Goal: Task Accomplishment & Management: Complete application form

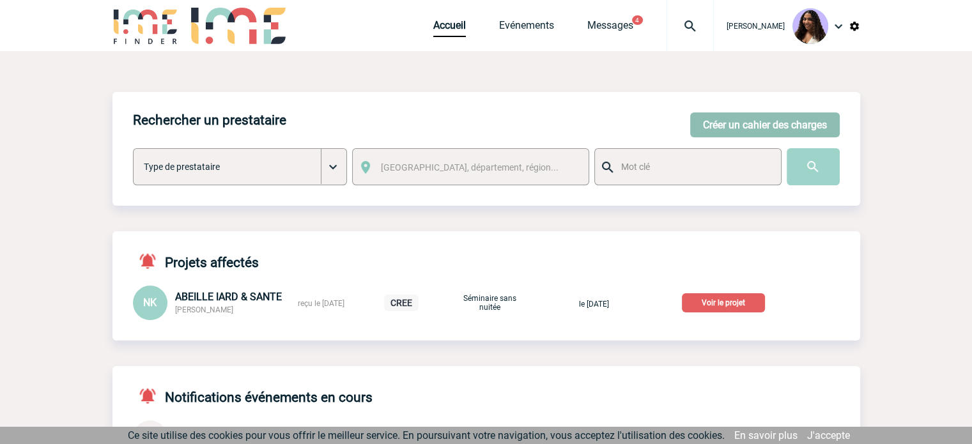
click at [803, 123] on button "Créer un cahier des charges" at bounding box center [764, 124] width 149 height 25
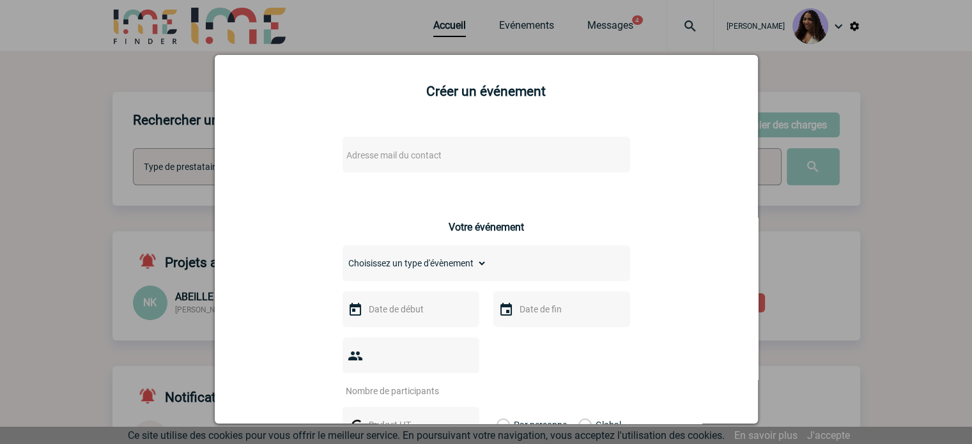
click at [377, 162] on span "Adresse mail du contact" at bounding box center [453, 155] width 224 height 18
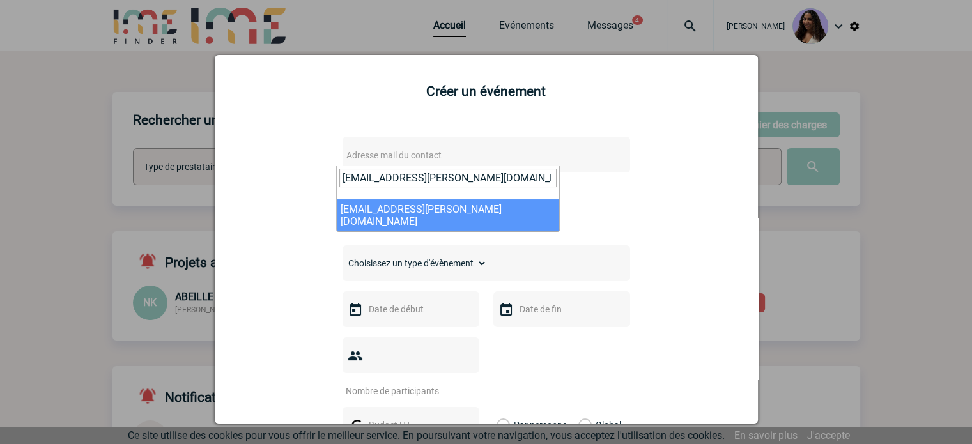
type input "marie-claude.brement@capgemini.com"
select select "127710"
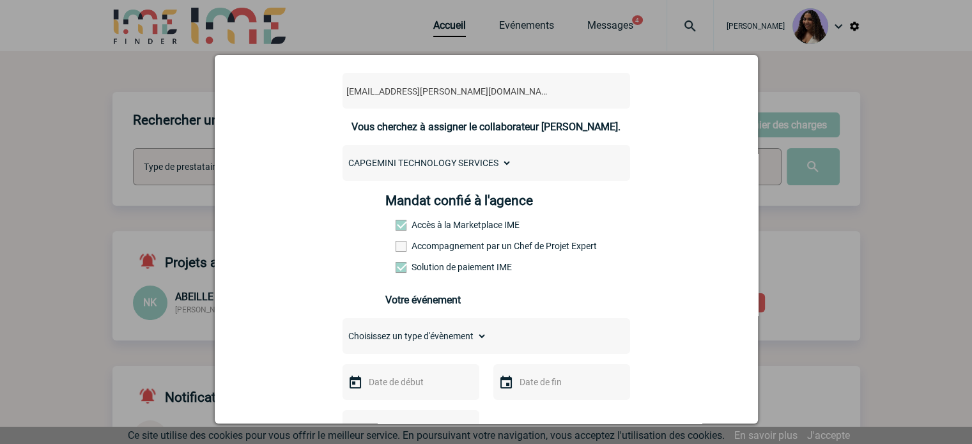
scroll to position [149, 0]
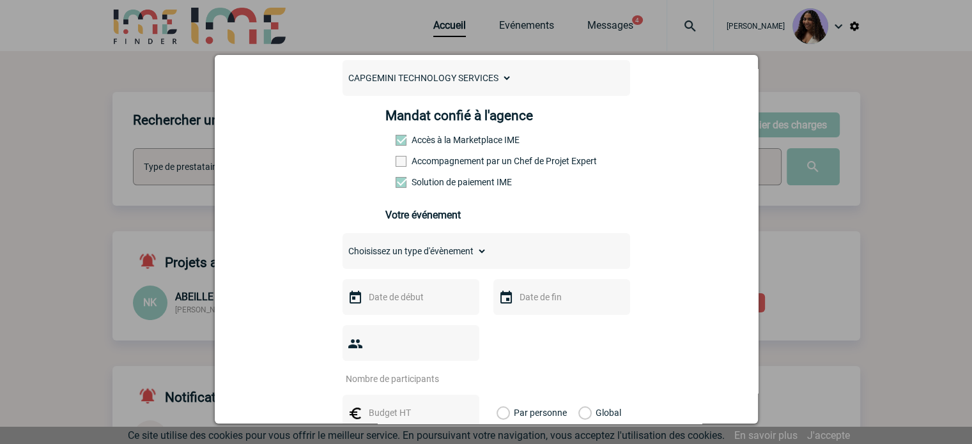
click at [404, 162] on label "Accompagnement par un Chef de Projet Expert" at bounding box center [423, 161] width 56 height 10
click at [0, 0] on input "Accompagnement par un Chef de Projet Expert" at bounding box center [0, 0] width 0 height 0
click at [419, 254] on select "Choisissez un type d'évènement Séminaire avec nuitée Séminaire sans nuitée Repa…" at bounding box center [414, 251] width 144 height 18
select select "3"
click at [342, 246] on select "Choisissez un type d'évènement Séminaire avec nuitée Séminaire sans nuitée Repa…" at bounding box center [414, 251] width 144 height 18
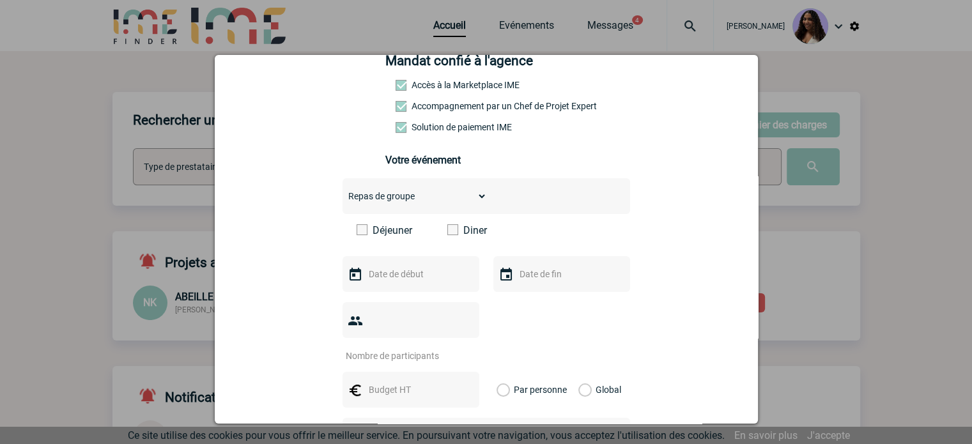
scroll to position [298, 0]
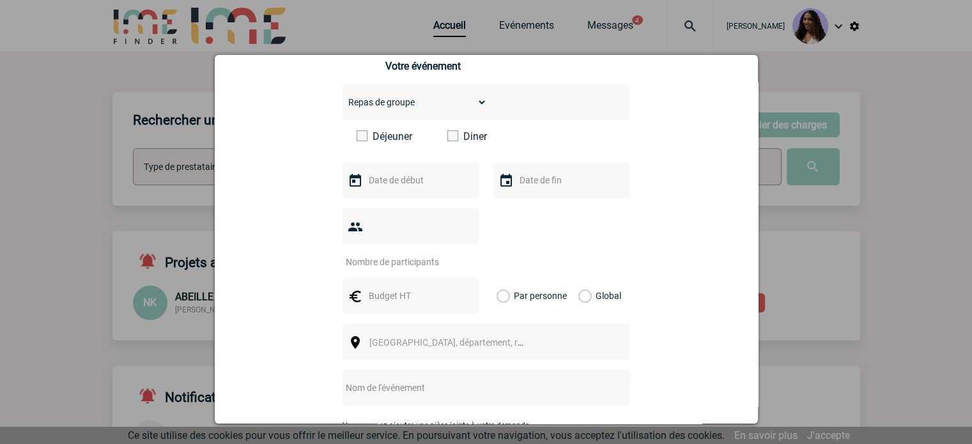
click at [450, 141] on span at bounding box center [452, 135] width 11 height 11
click at [0, 0] on input "Diner" at bounding box center [0, 0] width 0 height 0
click at [403, 179] on input "text" at bounding box center [409, 180] width 88 height 17
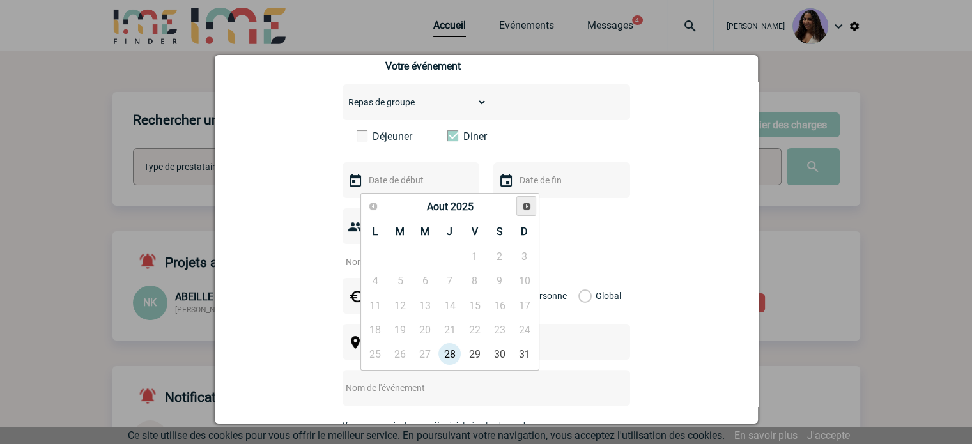
click at [524, 205] on span "Suivant" at bounding box center [526, 206] width 10 height 10
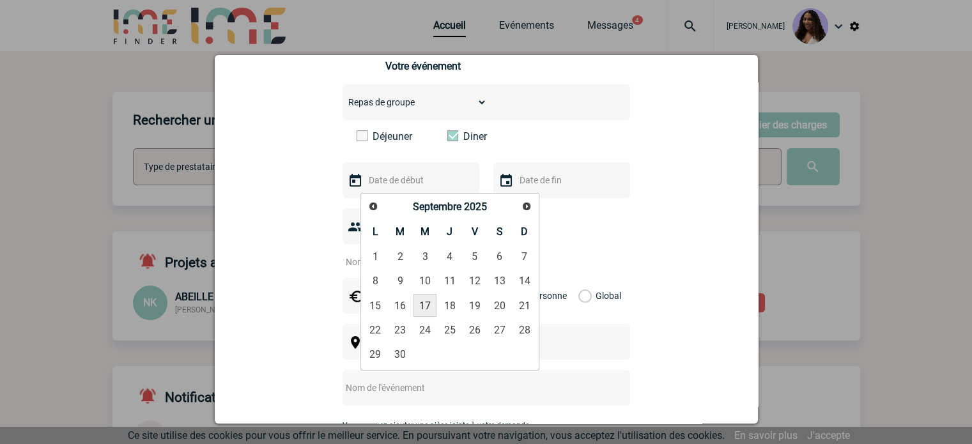
click at [427, 308] on link "17" at bounding box center [425, 305] width 24 height 23
type input "17-09-2025"
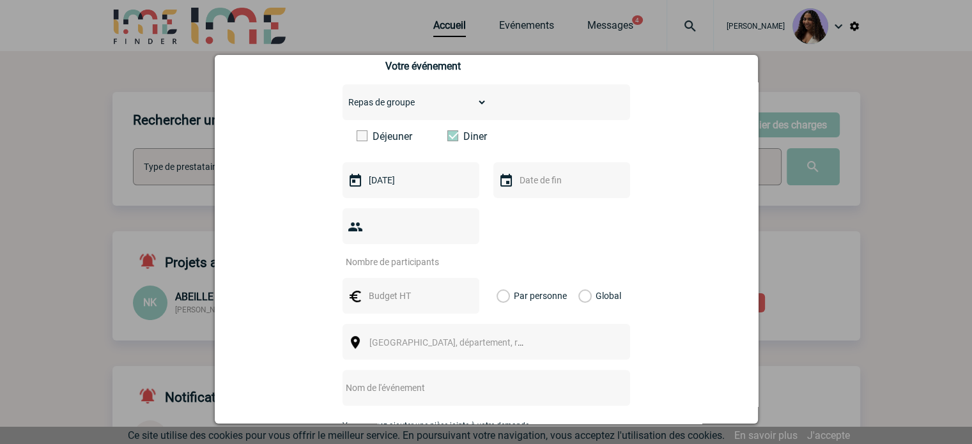
click at [552, 187] on input "text" at bounding box center [560, 180] width 88 height 17
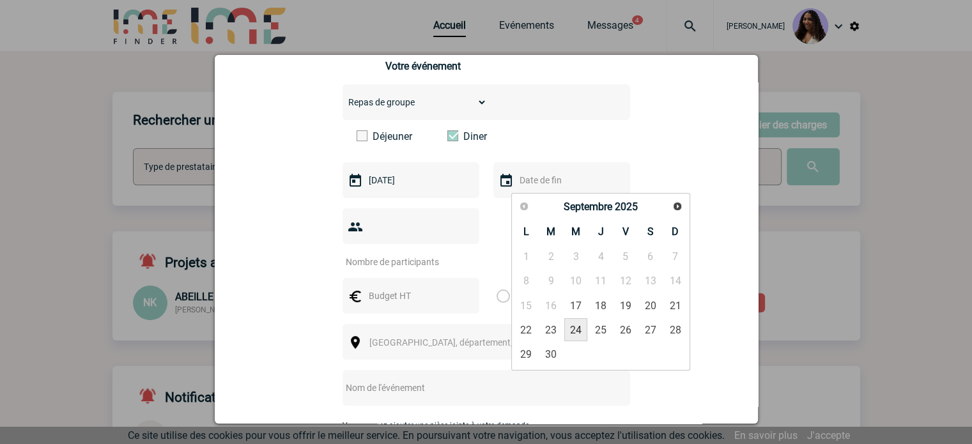
click at [571, 309] on link "17" at bounding box center [576, 305] width 24 height 23
type input "17-09-2025"
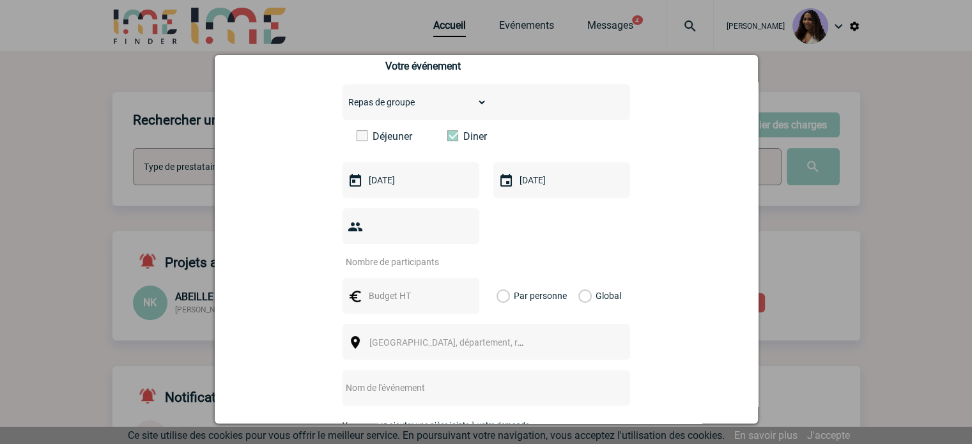
click at [371, 254] on input "number" at bounding box center [402, 262] width 120 height 17
type input "42"
click at [367, 287] on input "text" at bounding box center [409, 295] width 88 height 17
type input "2600"
click at [586, 278] on div "Global" at bounding box center [597, 296] width 43 height 36
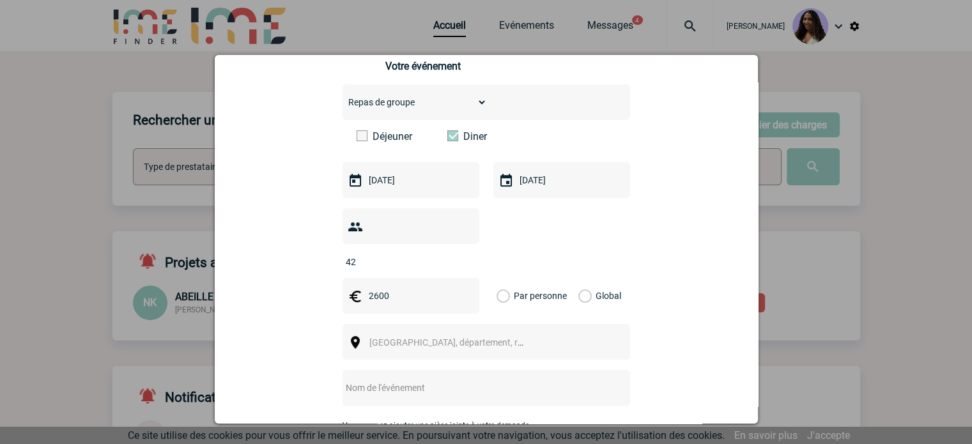
click at [580, 278] on label "Global" at bounding box center [582, 296] width 8 height 36
click at [0, 0] on input "Global" at bounding box center [0, 0] width 0 height 0
click at [522, 333] on span "Ville, département, région..." at bounding box center [452, 342] width 176 height 18
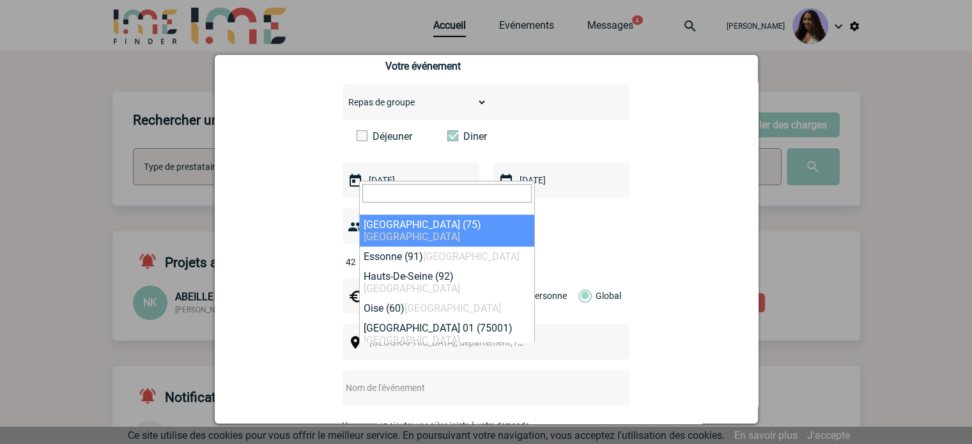
select select "3"
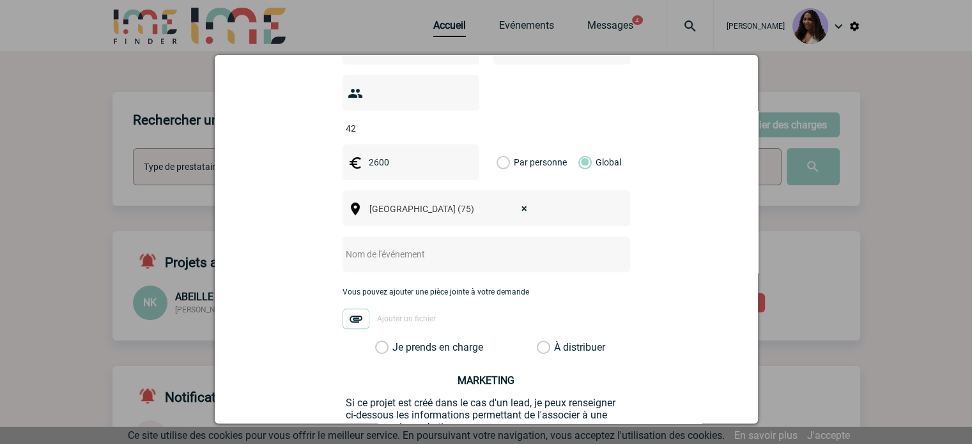
scroll to position [468, 0]
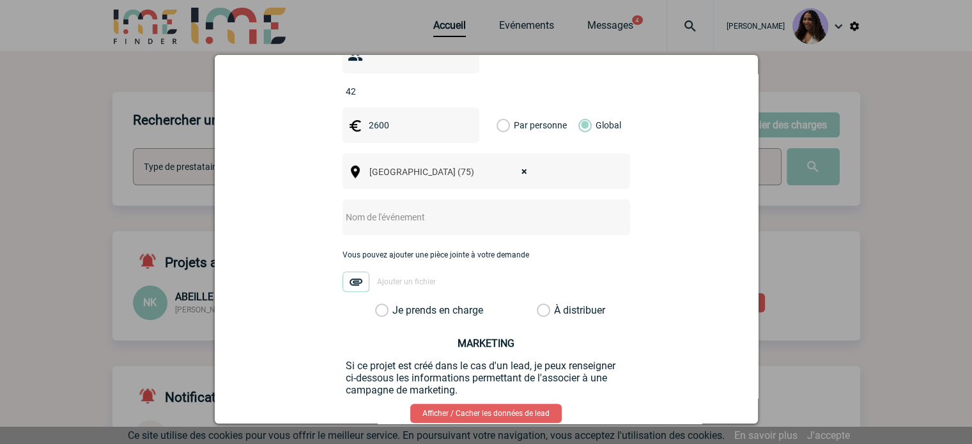
click at [392, 209] on input "text" at bounding box center [469, 217] width 254 height 17
click at [365, 209] on input "text" at bounding box center [469, 217] width 254 height 17
type input "r"
type input "Repas Capgemini du 17 septembre"
click at [397, 304] on label "Je prends en charge" at bounding box center [386, 310] width 22 height 13
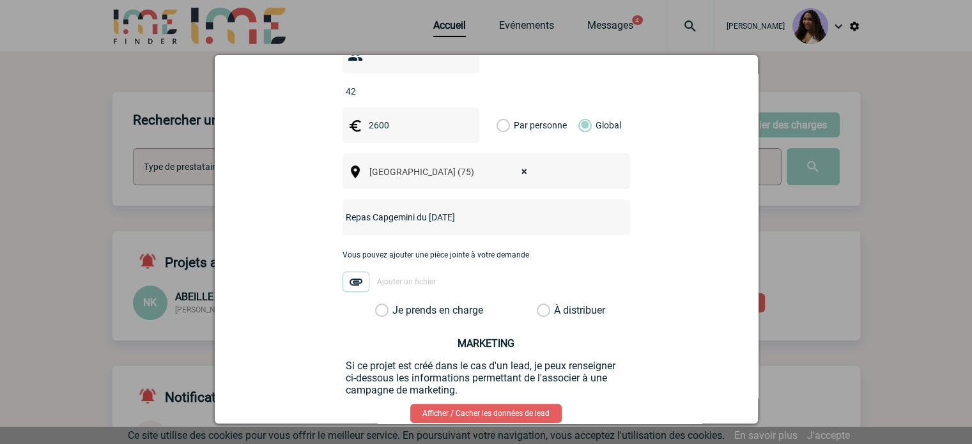
click at [0, 0] on input "Je prends en charge" at bounding box center [0, 0] width 0 height 0
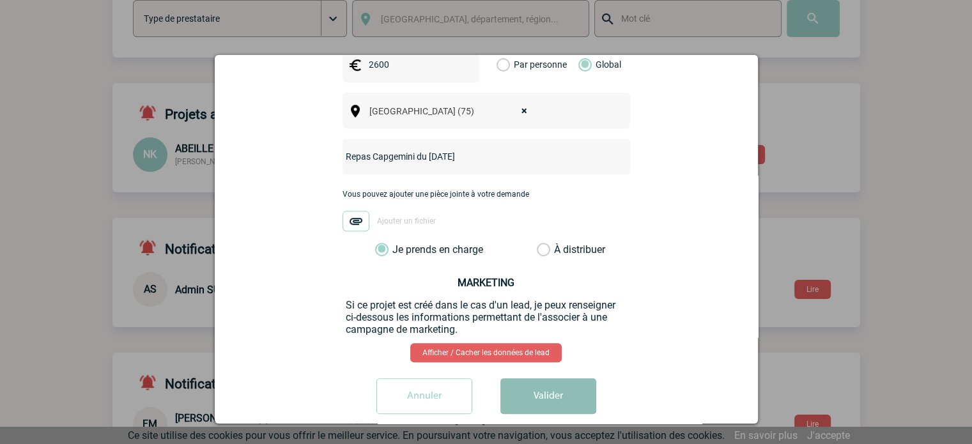
scroll to position [149, 0]
click at [539, 378] on button "Valider" at bounding box center [548, 396] width 96 height 36
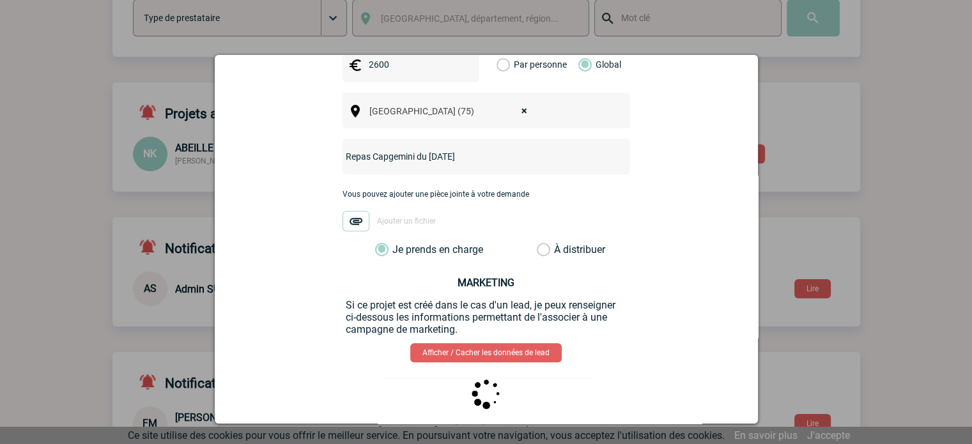
scroll to position [0, 0]
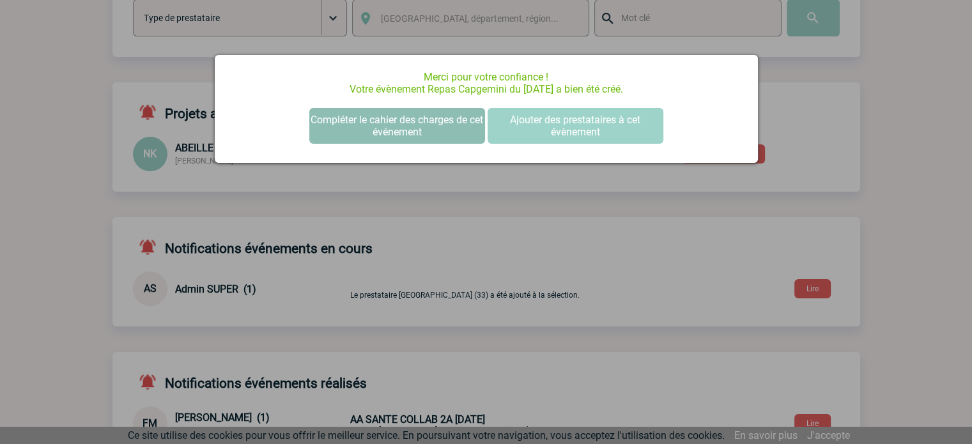
click at [365, 128] on button "Compléter le cahier des charges de cet événement" at bounding box center [397, 126] width 176 height 36
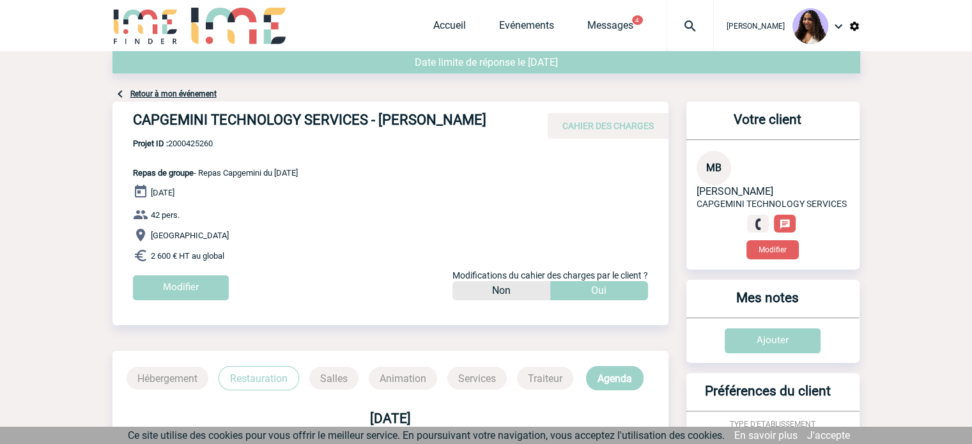
drag, startPoint x: 194, startPoint y: 140, endPoint x: 133, endPoint y: 121, distance: 64.3
click at [133, 121] on h4 "CAPGEMINI TECHNOLOGY SERVICES - [PERSON_NAME]" at bounding box center [324, 123] width 383 height 22
copy h4 "CAPGEMINI TECHNOLOGY SERVICES - [PERSON_NAME]"
click at [208, 148] on span "Projet ID : 2000425260" at bounding box center [215, 144] width 165 height 10
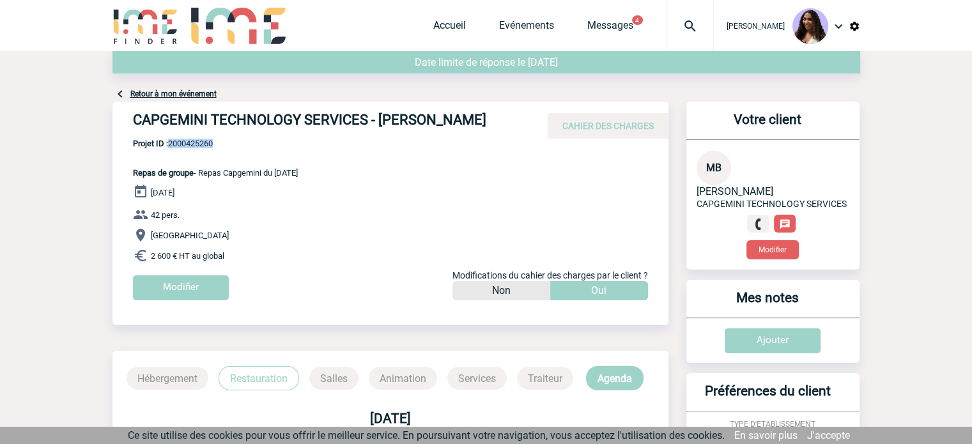
copy span "2000425260"
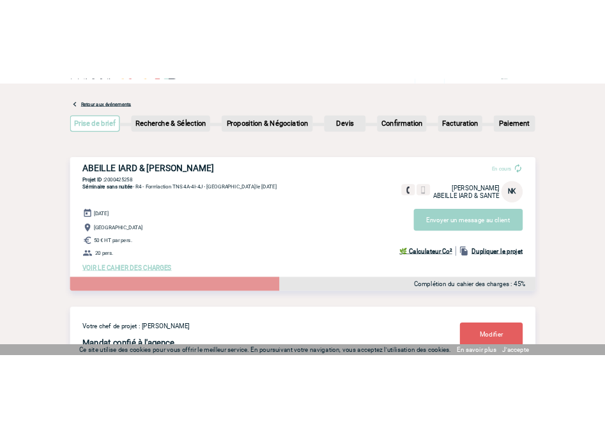
scroll to position [42, 0]
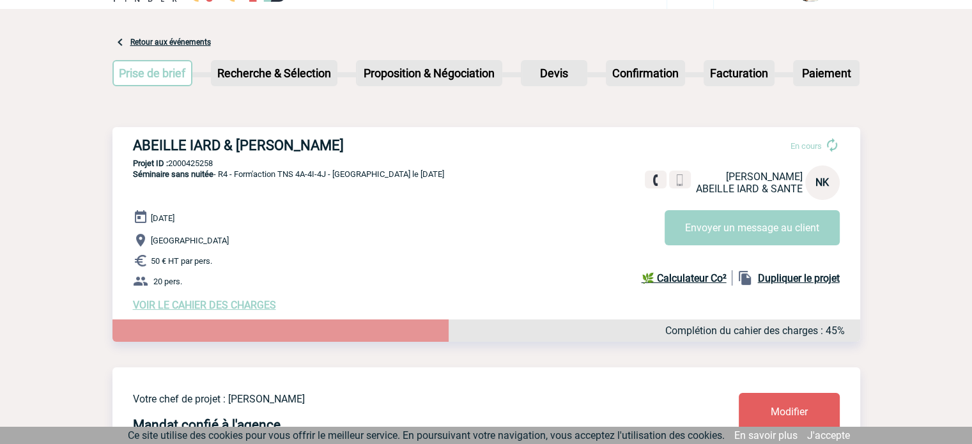
drag, startPoint x: 300, startPoint y: 145, endPoint x: 340, endPoint y: 145, distance: 40.2
click at [300, 145] on h3 "ABEILLE IARD & SANTE - Nadia KADA" at bounding box center [324, 145] width 383 height 16
drag, startPoint x: 343, startPoint y: 145, endPoint x: 107, endPoint y: 144, distance: 236.4
click at [112, 146] on div "ABEILLE IARD & SANTE - Nadia KADA En cours Nadia KADA ABEILLE IARD & SANTE NK E…" at bounding box center [485, 224] width 747 height 194
copy h3 "ABEILLE IARD & [PERSON_NAME]"
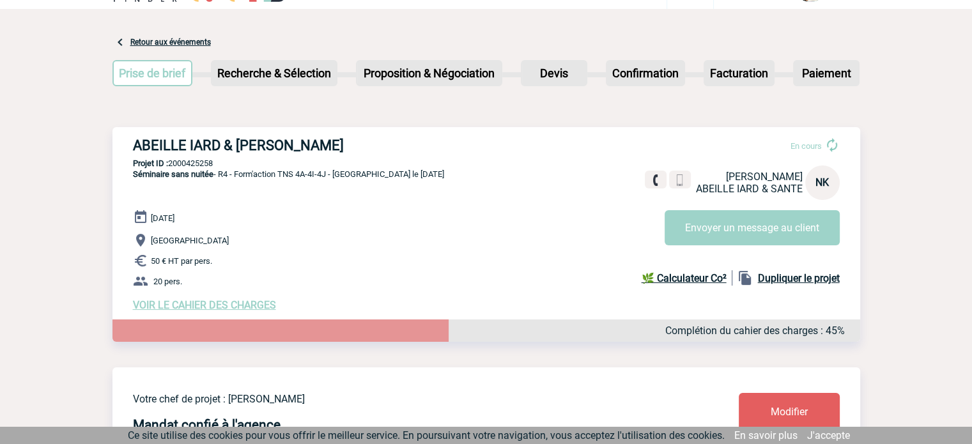
click at [202, 162] on p "Projet ID : 2000425258" at bounding box center [485, 163] width 747 height 10
copy p "2000425258"
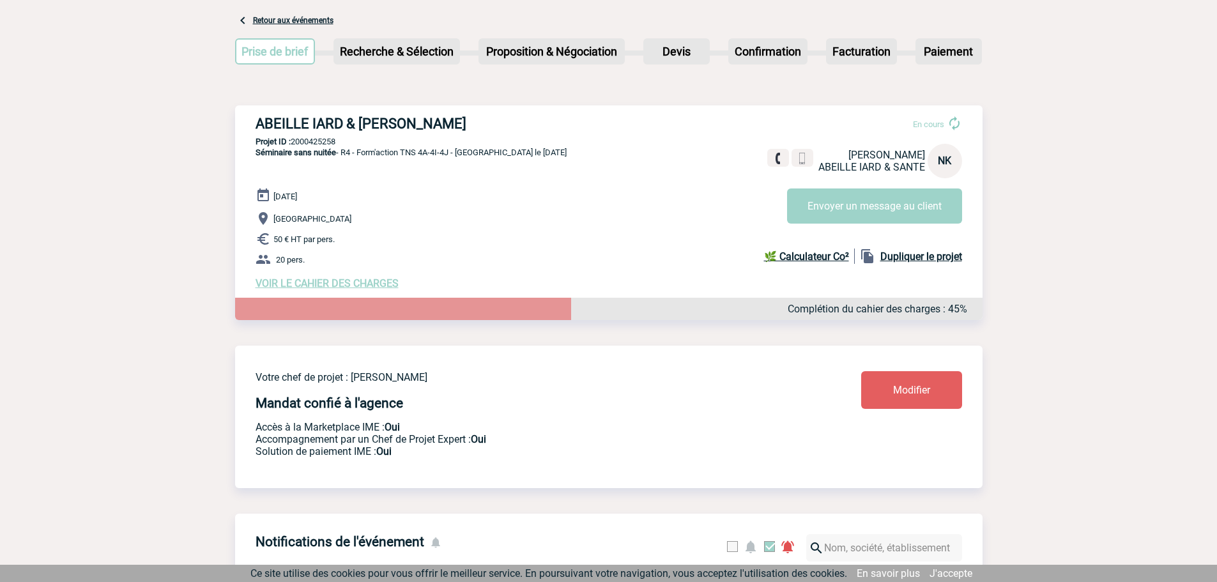
scroll to position [213, 0]
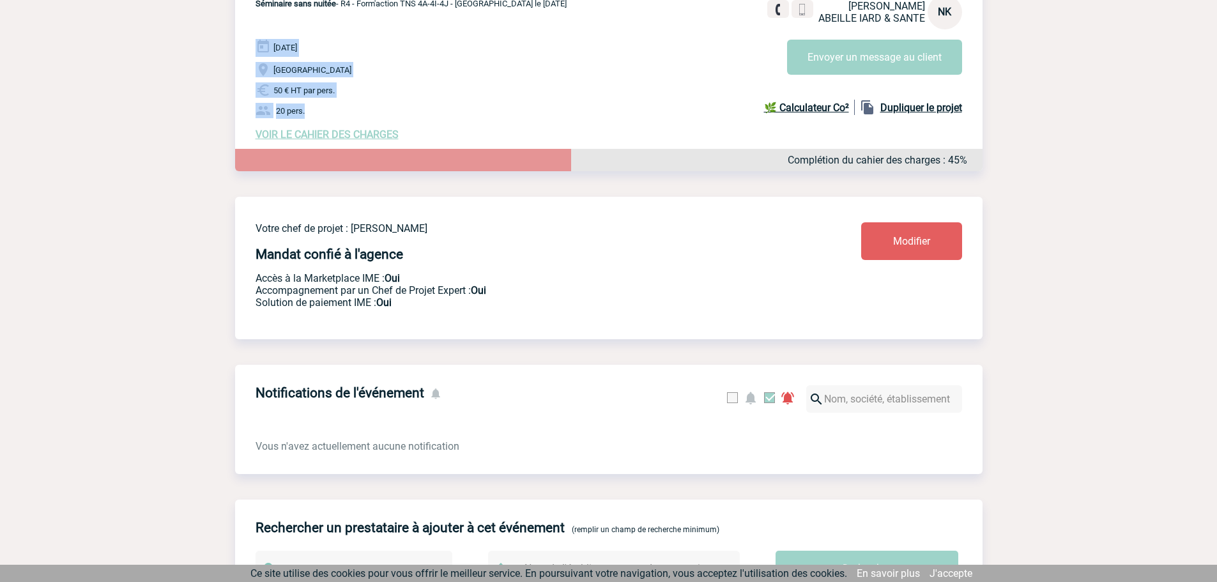
drag, startPoint x: 325, startPoint y: 116, endPoint x: 252, endPoint y: 51, distance: 97.7
click at [252, 51] on div "ABEILLE IARD & SANTE - Nadia KADA En cours Nadia KADA ABEILLE IARD & SANTE NK E…" at bounding box center [608, 54] width 747 height 194
copy div "11 Décembre 2025 Montpellier 50 € HT par pers. 20 pers."
click at [342, 135] on span "VOIR LE CAHIER DES CHARGES" at bounding box center [327, 134] width 143 height 12
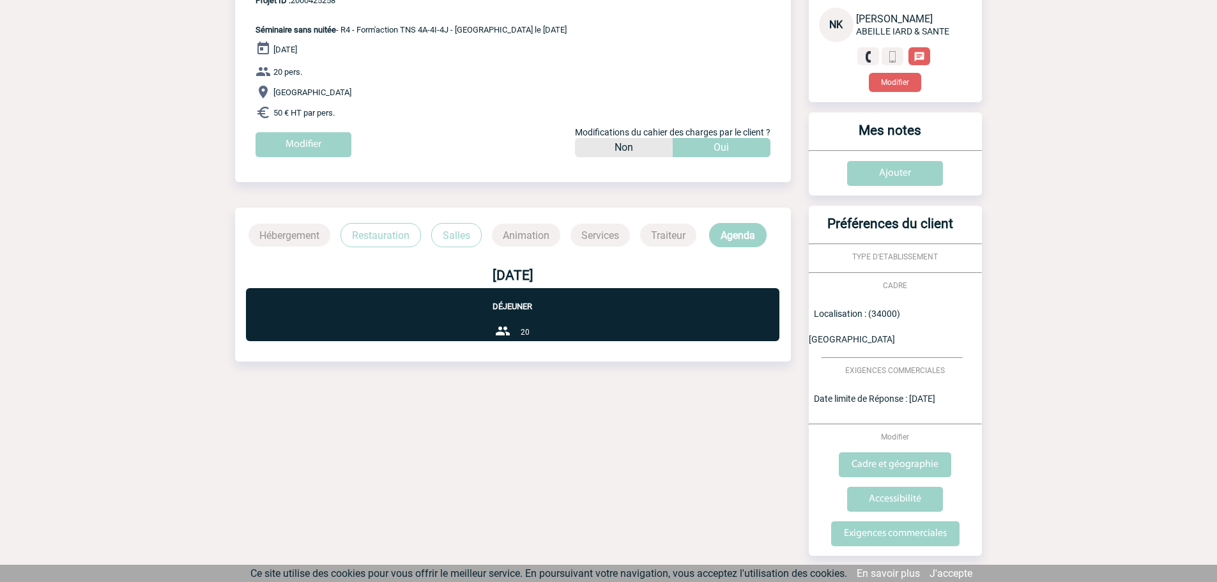
scroll to position [153, 0]
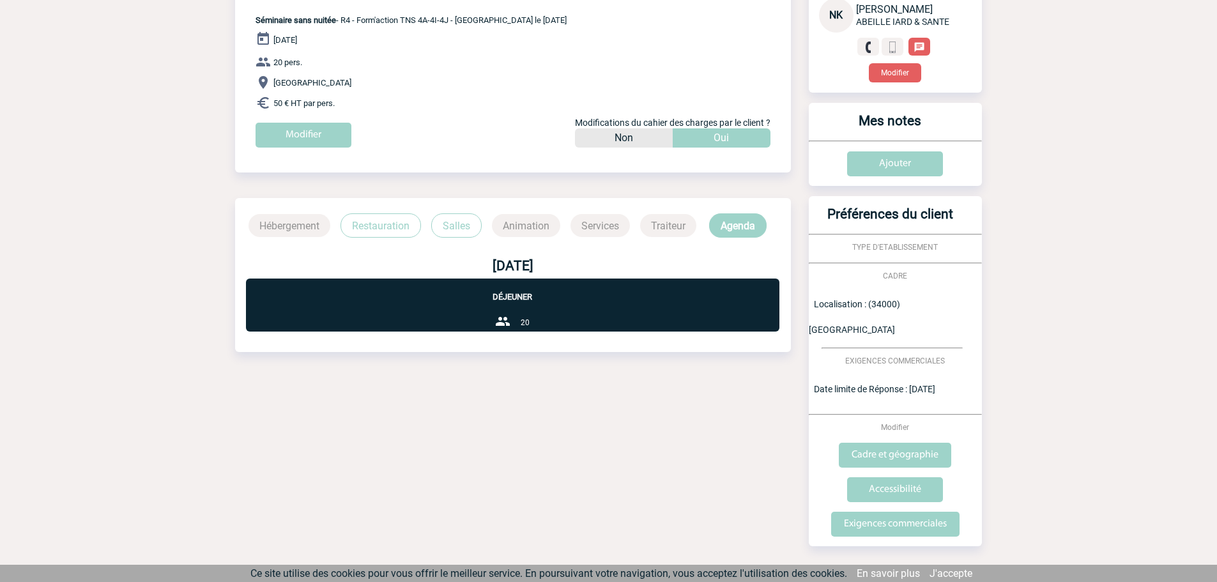
click at [367, 218] on p "Restauration" at bounding box center [380, 225] width 80 height 24
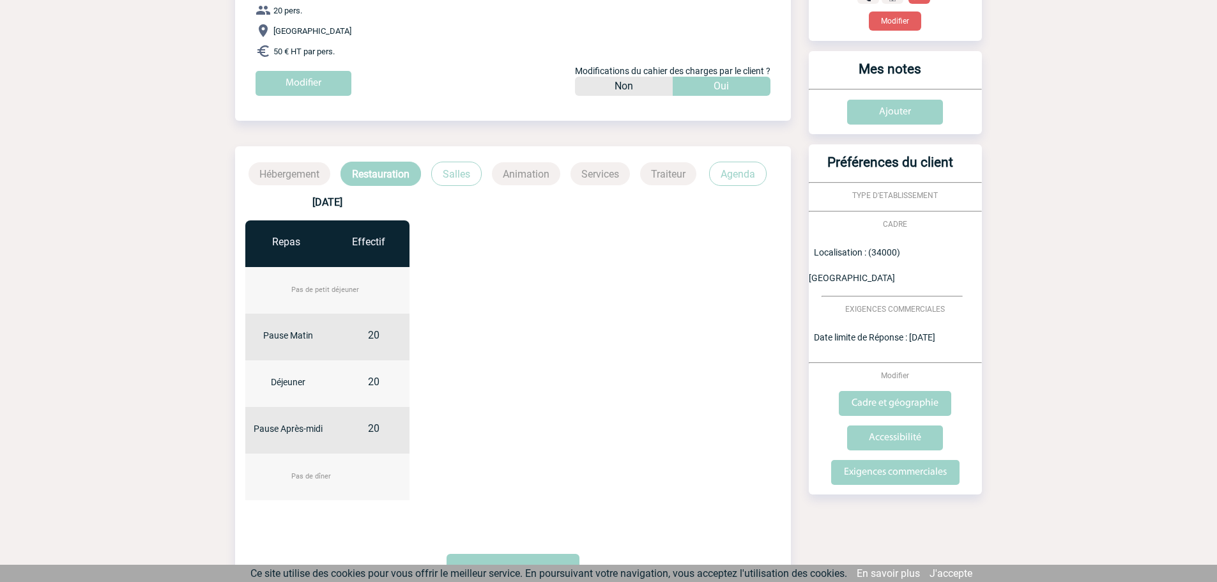
scroll to position [302, 0]
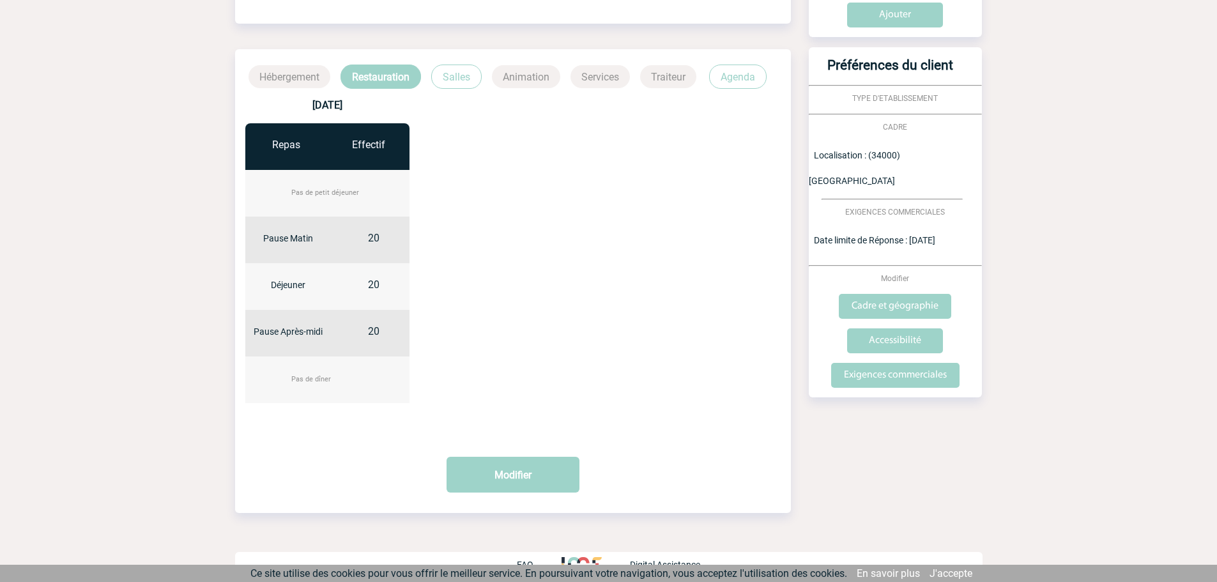
click at [458, 85] on p "Salles" at bounding box center [456, 77] width 50 height 24
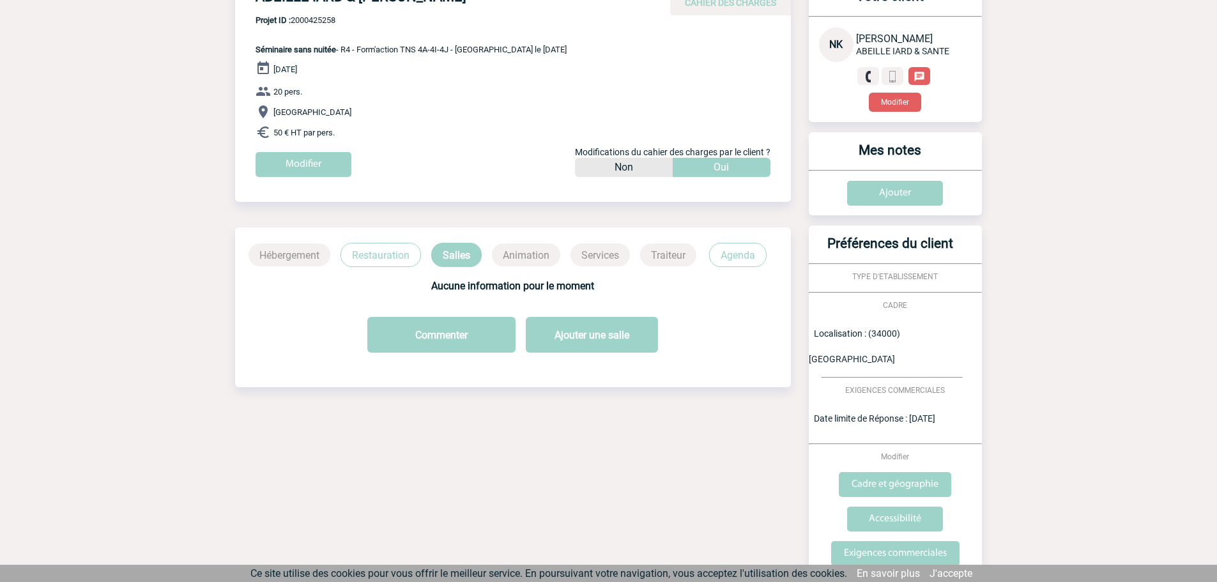
scroll to position [153, 0]
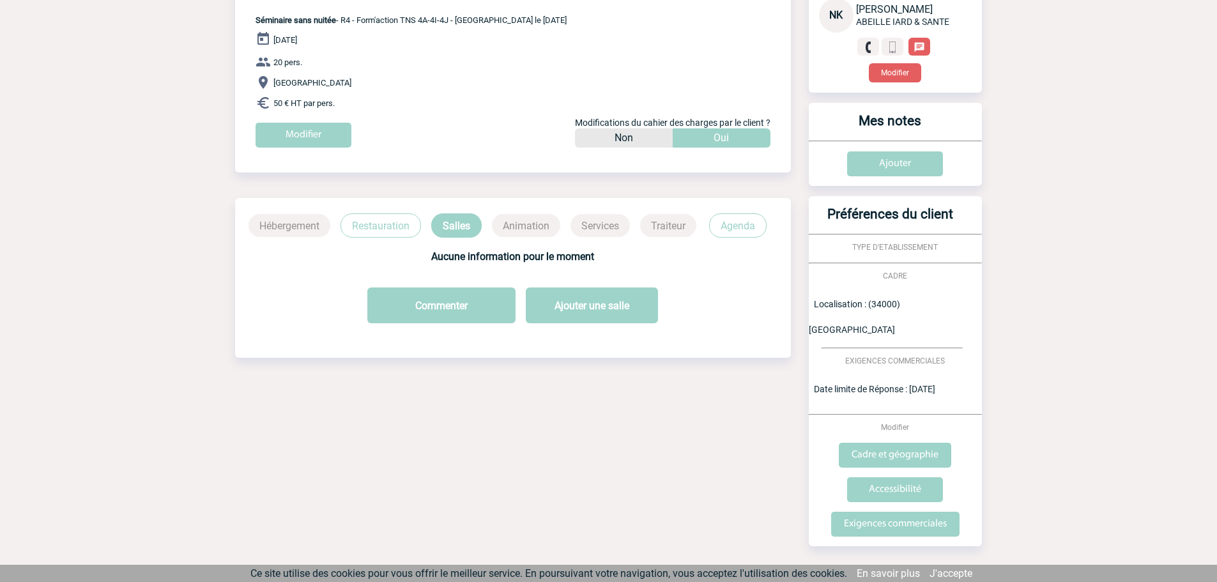
click at [725, 227] on p "Agenda" at bounding box center [737, 225] width 57 height 24
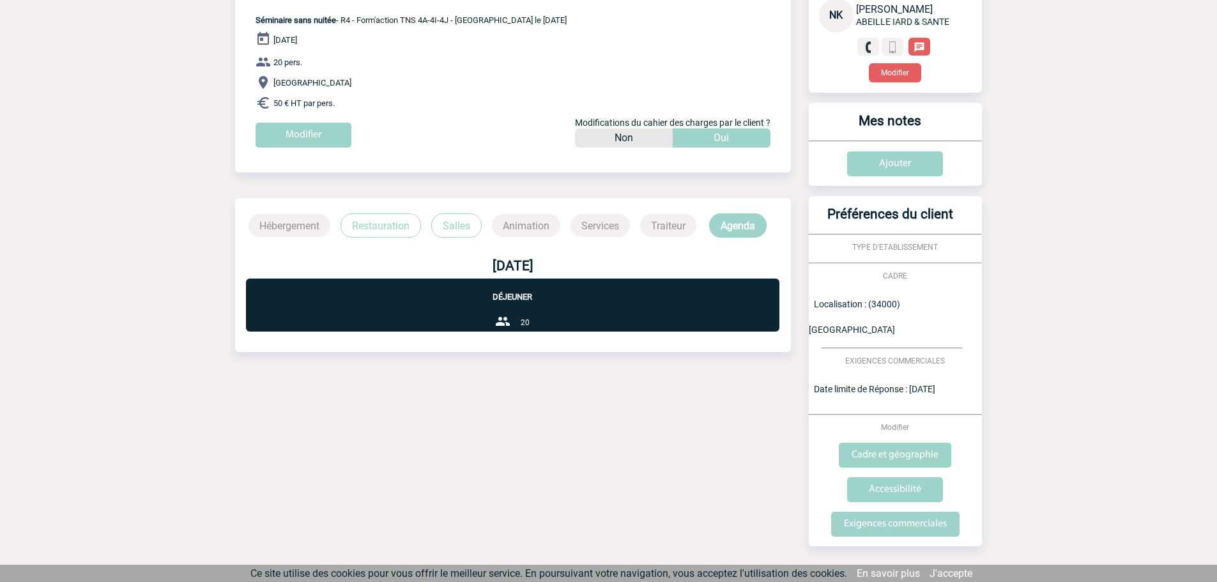
click at [393, 229] on p "Restauration" at bounding box center [380, 225] width 80 height 24
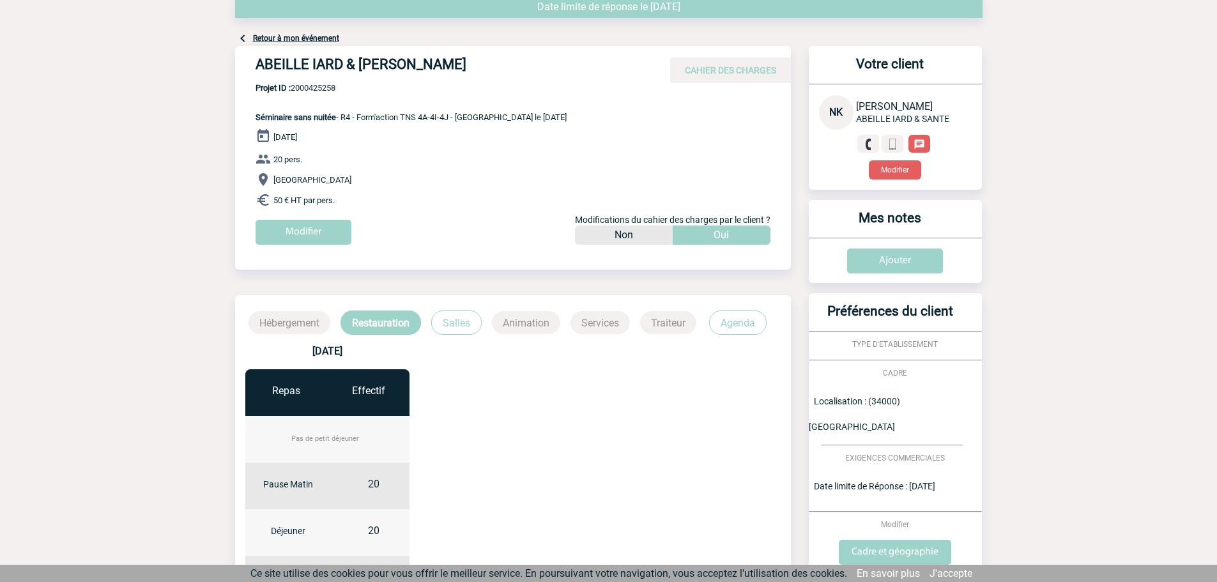
scroll to position [46, 0]
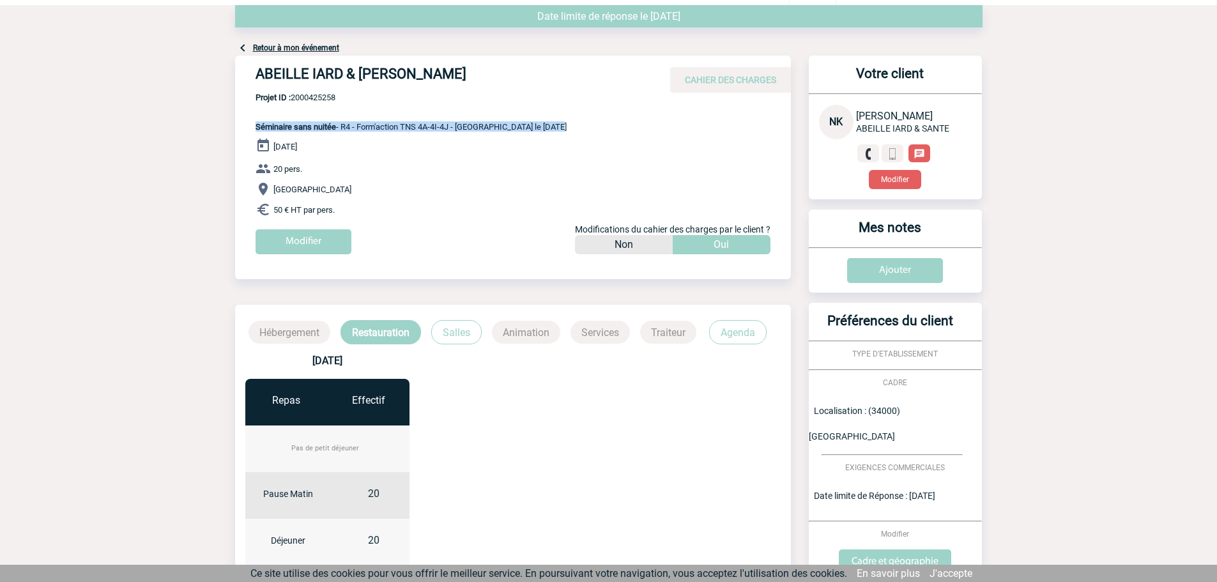
drag, startPoint x: 561, startPoint y: 126, endPoint x: 251, endPoint y: 123, distance: 309.8
click at [251, 123] on div "ABEILLE IARD & [PERSON_NAME] CAHIER DES CHARGES ABEILLE IARD & SANTE - [PERSON_…" at bounding box center [513, 160] width 556 height 208
copy span "Séminaire sans nuitée - R4 - Form'action TNS 4A-4I-4J - [GEOGRAPHIC_DATA] le [D…"
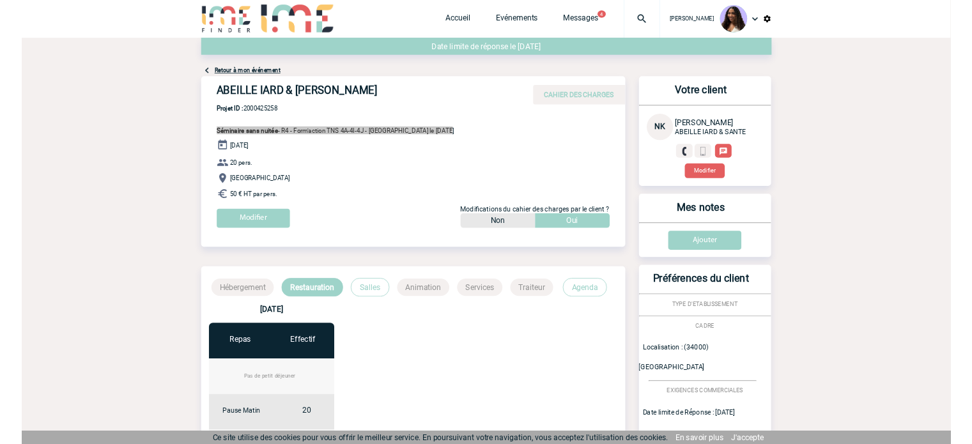
scroll to position [0, 0]
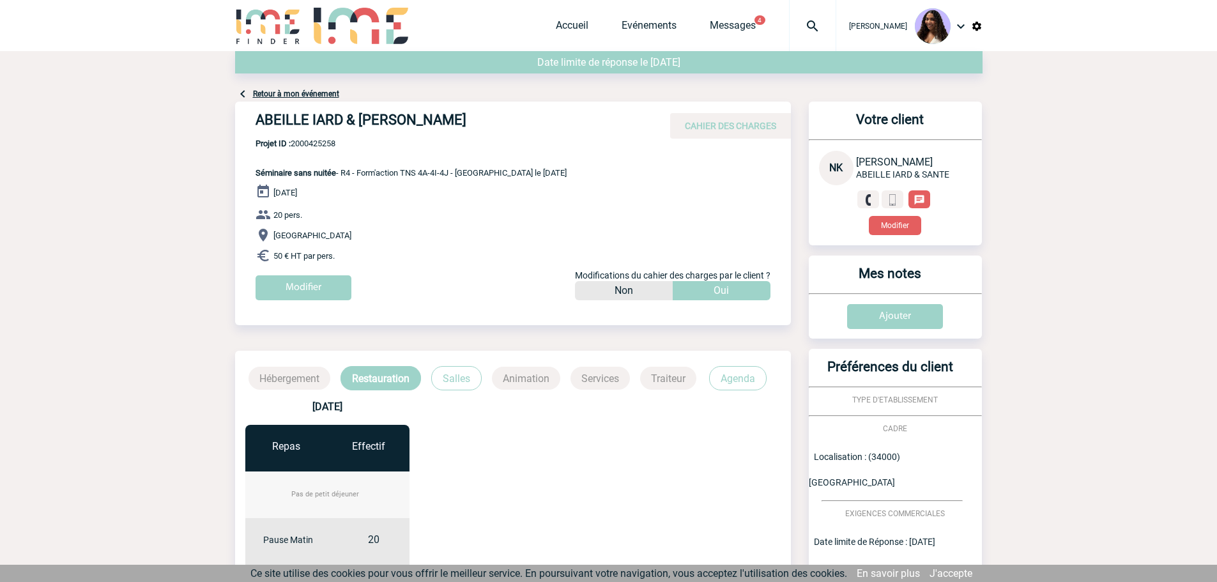
drag, startPoint x: 415, startPoint y: 167, endPoint x: 441, endPoint y: 172, distance: 26.2
click at [415, 168] on p "Projet ID : 2000425258 Séminaire sans nuitée - R4 - Form'action TNS 4A-4I-4J - …" at bounding box center [401, 158] width 332 height 39
drag, startPoint x: 501, startPoint y: 173, endPoint x: 462, endPoint y: 172, distance: 39.0
click at [462, 172] on span "Séminaire sans nuitée - R4 - Form'action TNS 4A-4I-4J - [GEOGRAPHIC_DATA] le [D…" at bounding box center [411, 173] width 311 height 10
copy span "[GEOGRAPHIC_DATA]"
